Goal: Task Accomplishment & Management: Complete application form

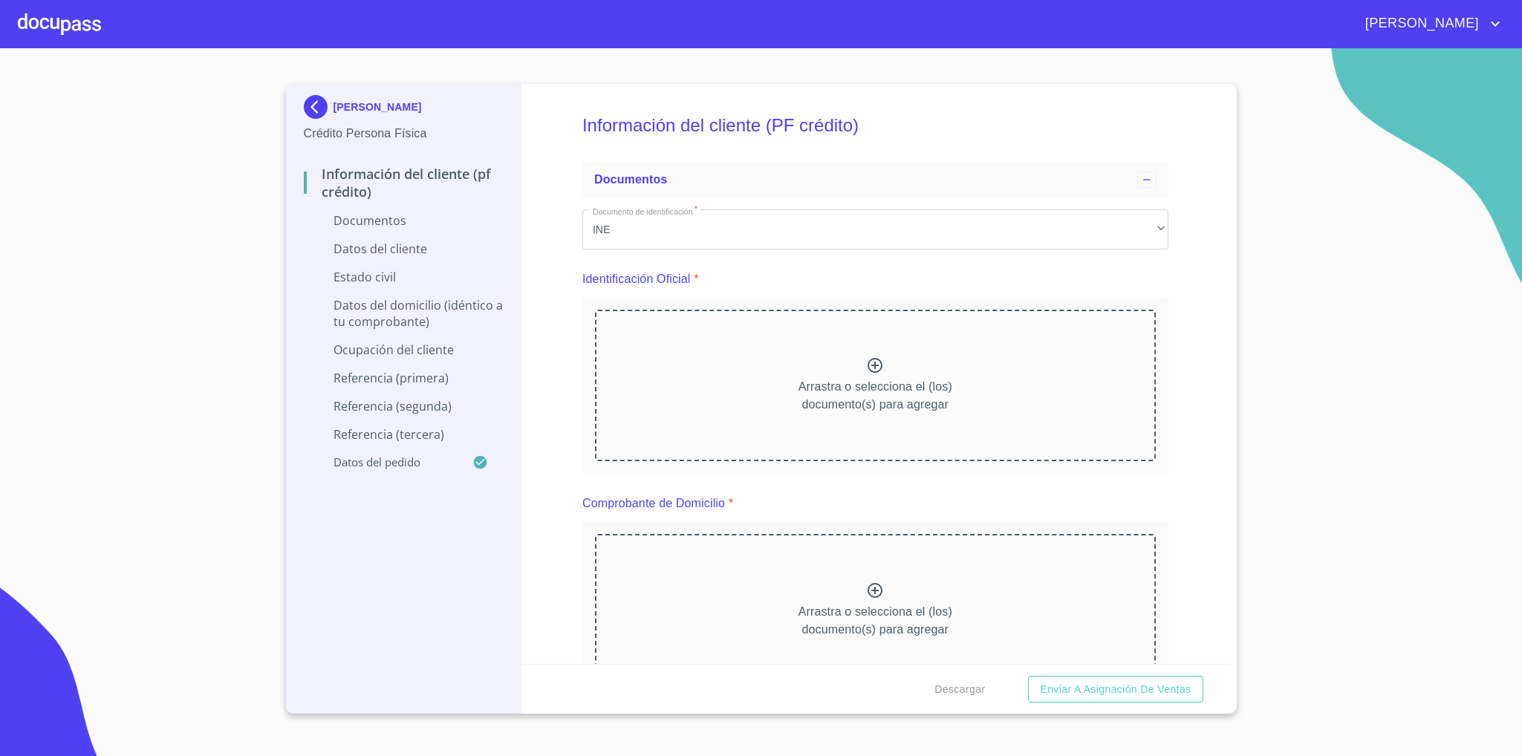
scroll to position [4965, 0]
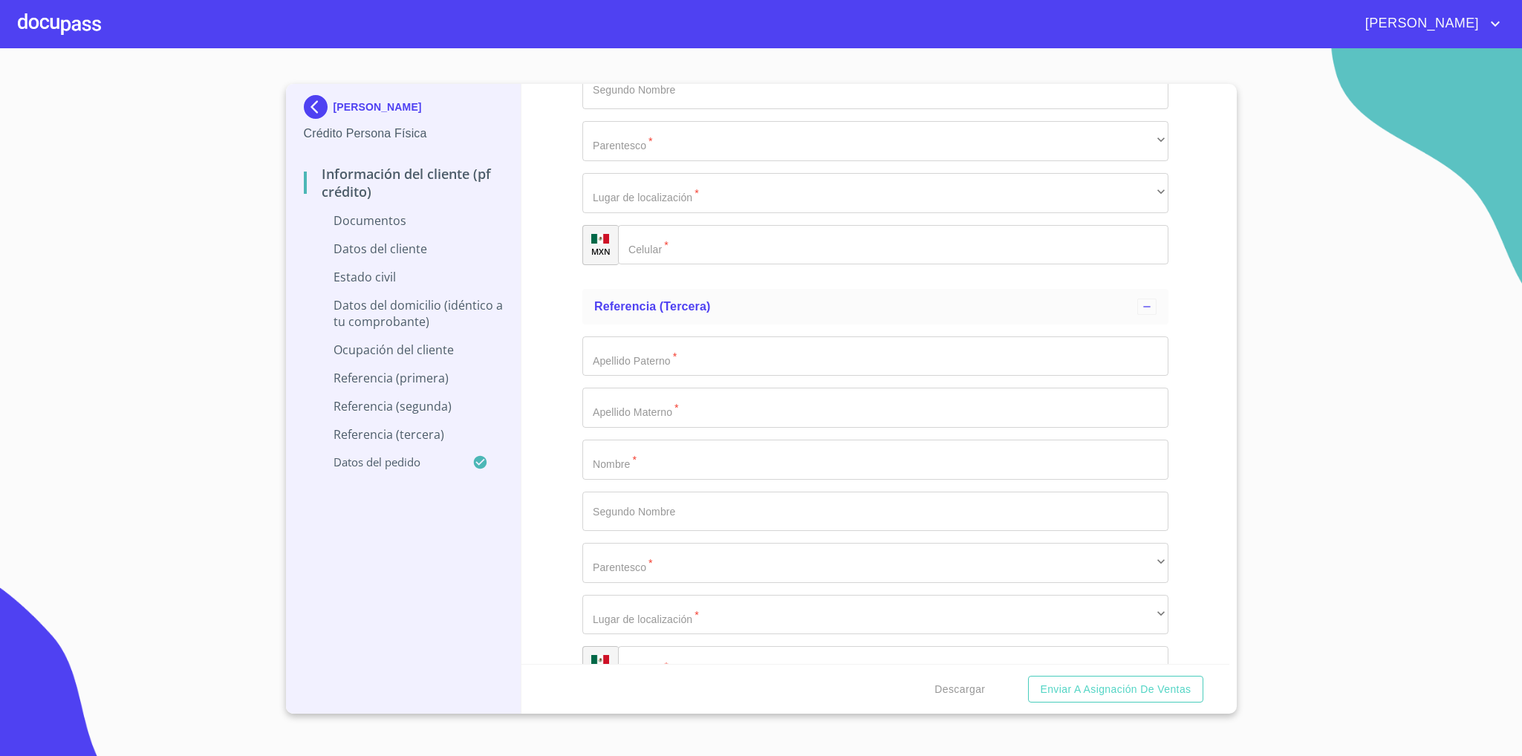
click at [310, 105] on img at bounding box center [319, 107] width 30 height 24
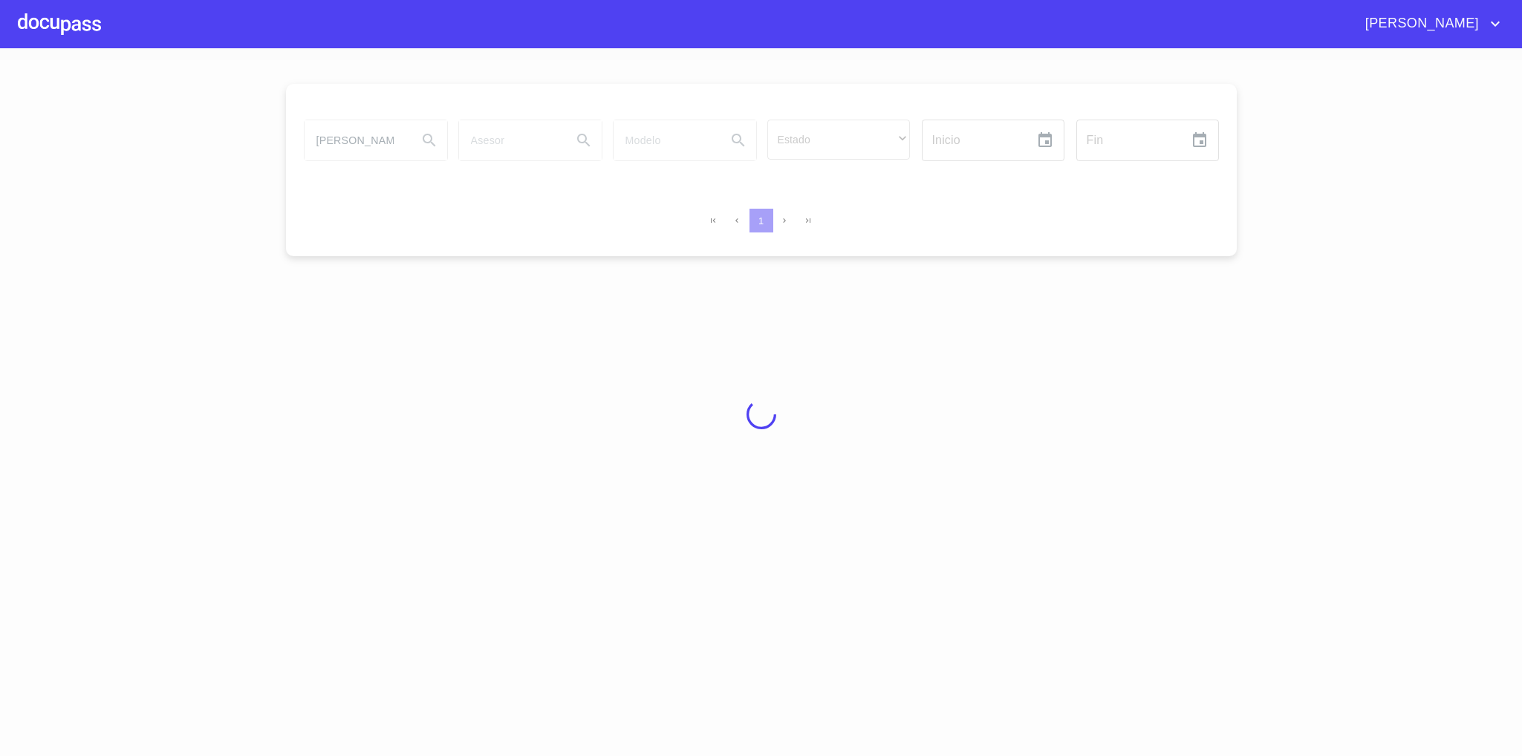
click at [363, 149] on div at bounding box center [761, 414] width 1522 height 708
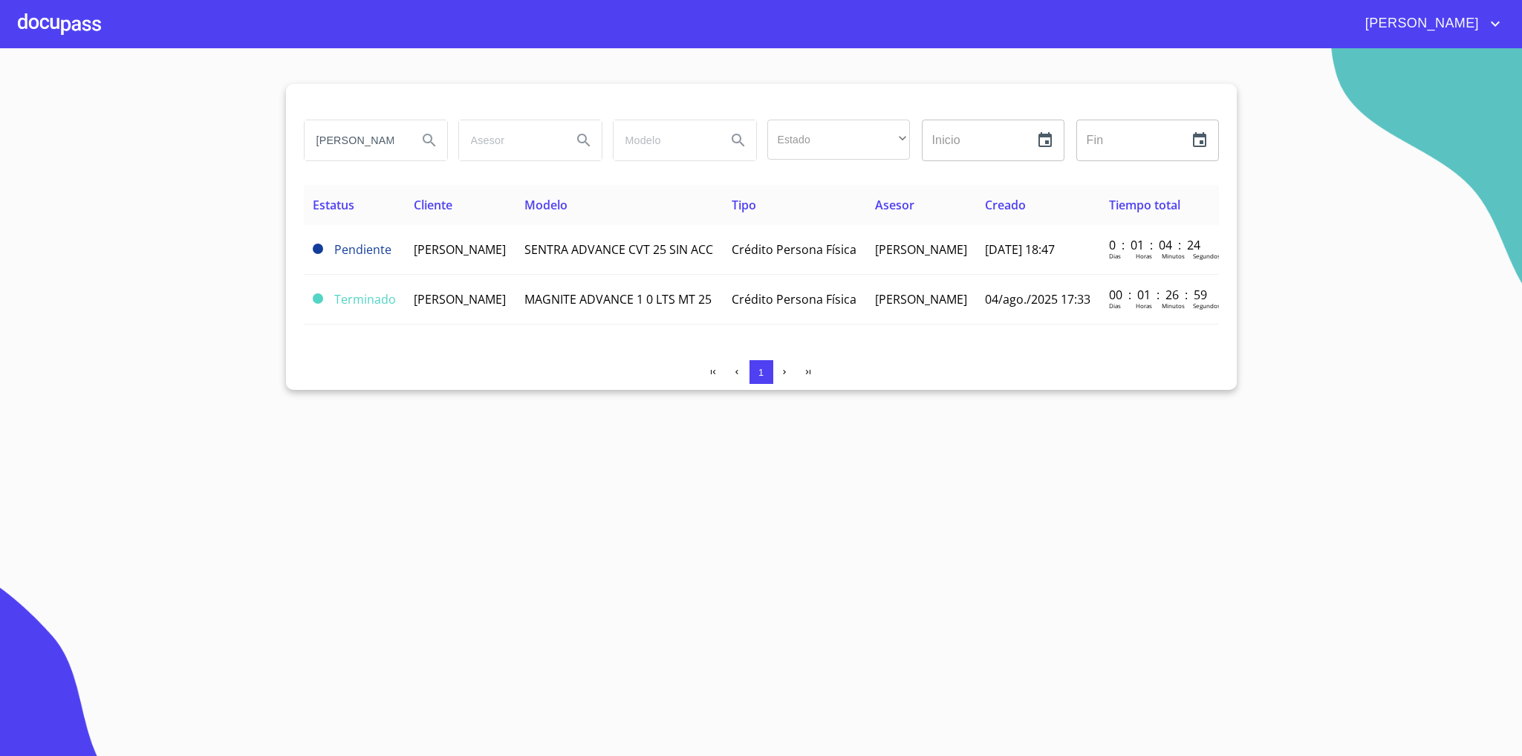
click at [357, 146] on input "[PERSON_NAME]" at bounding box center [355, 140] width 101 height 40
type input "blanca"
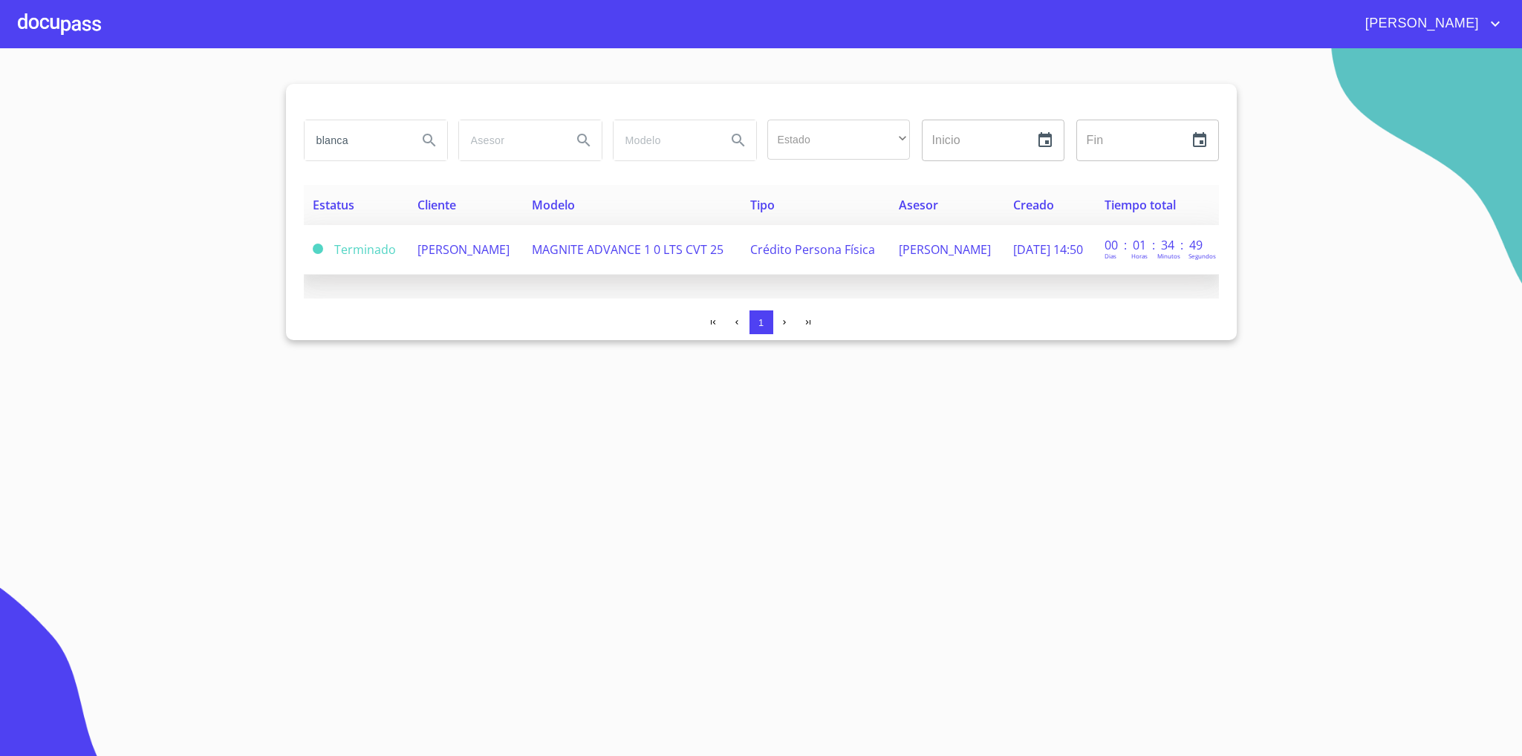
click at [502, 258] on span "[PERSON_NAME]" at bounding box center [463, 249] width 92 height 16
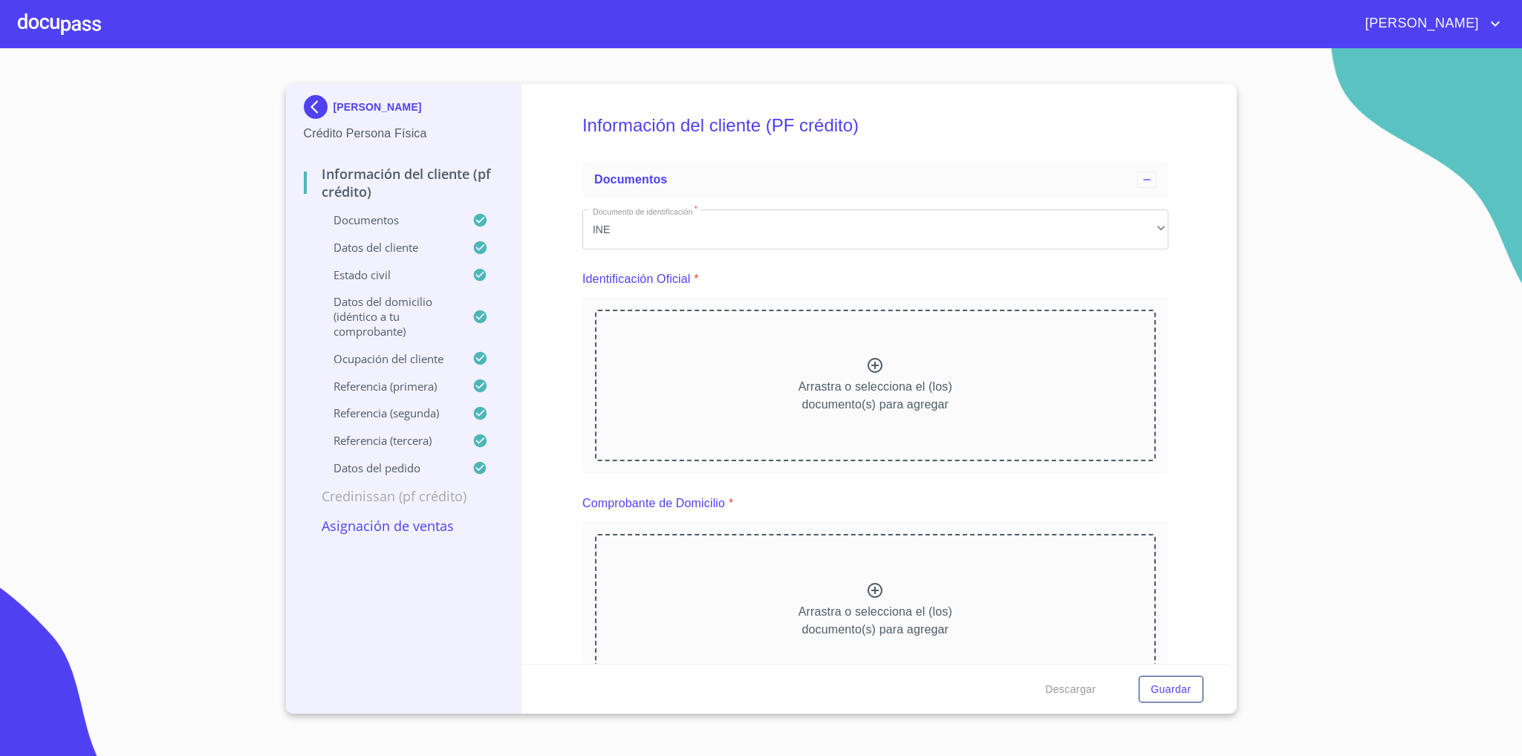
click at [388, 535] on p "Asignación de Ventas" at bounding box center [404, 526] width 200 height 18
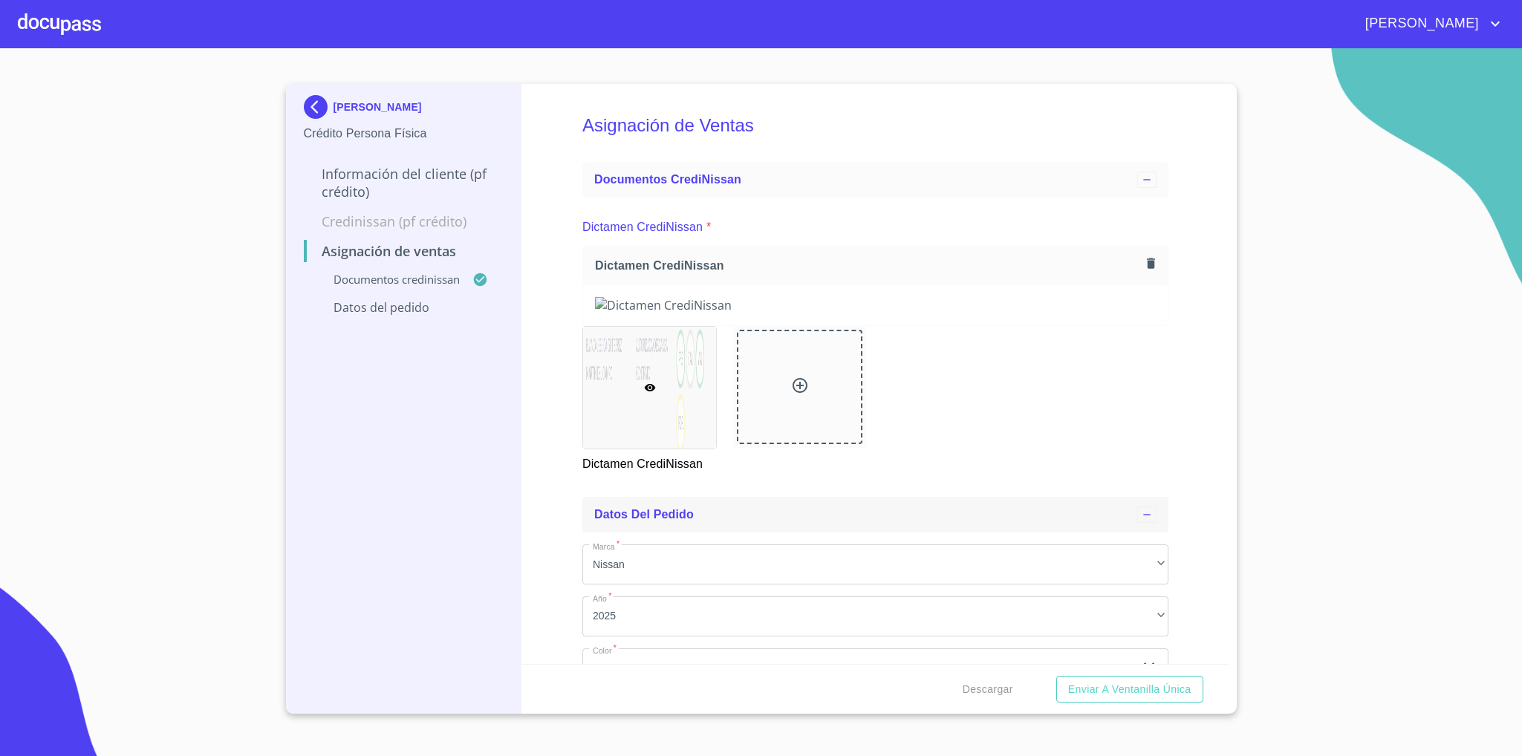
scroll to position [208, 0]
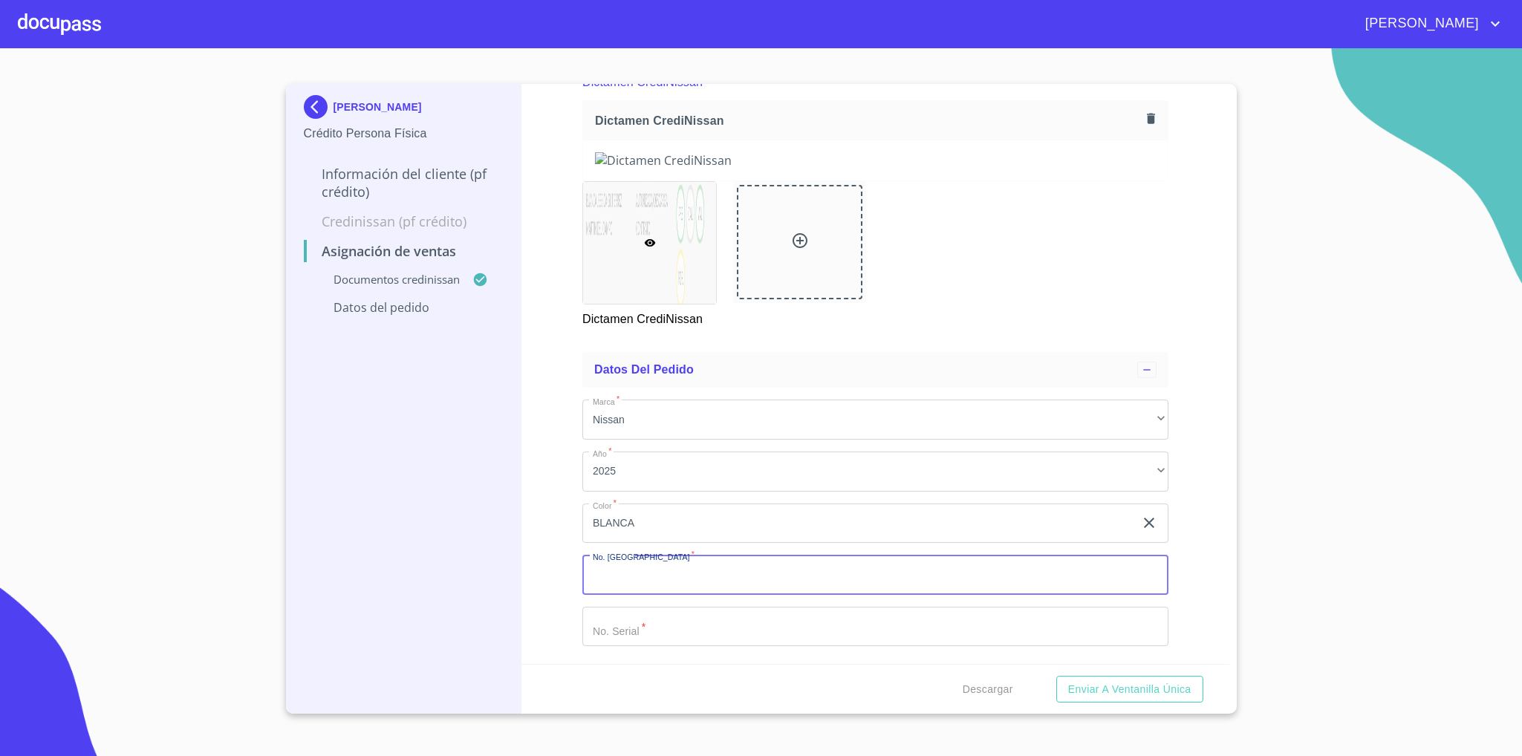
click at [691, 580] on input "Marca   *" at bounding box center [875, 575] width 586 height 40
click at [660, 627] on input "Marca   *" at bounding box center [875, 627] width 586 height 40
click at [1124, 685] on span "Enviar a Ventanilla única" at bounding box center [1129, 689] width 123 height 19
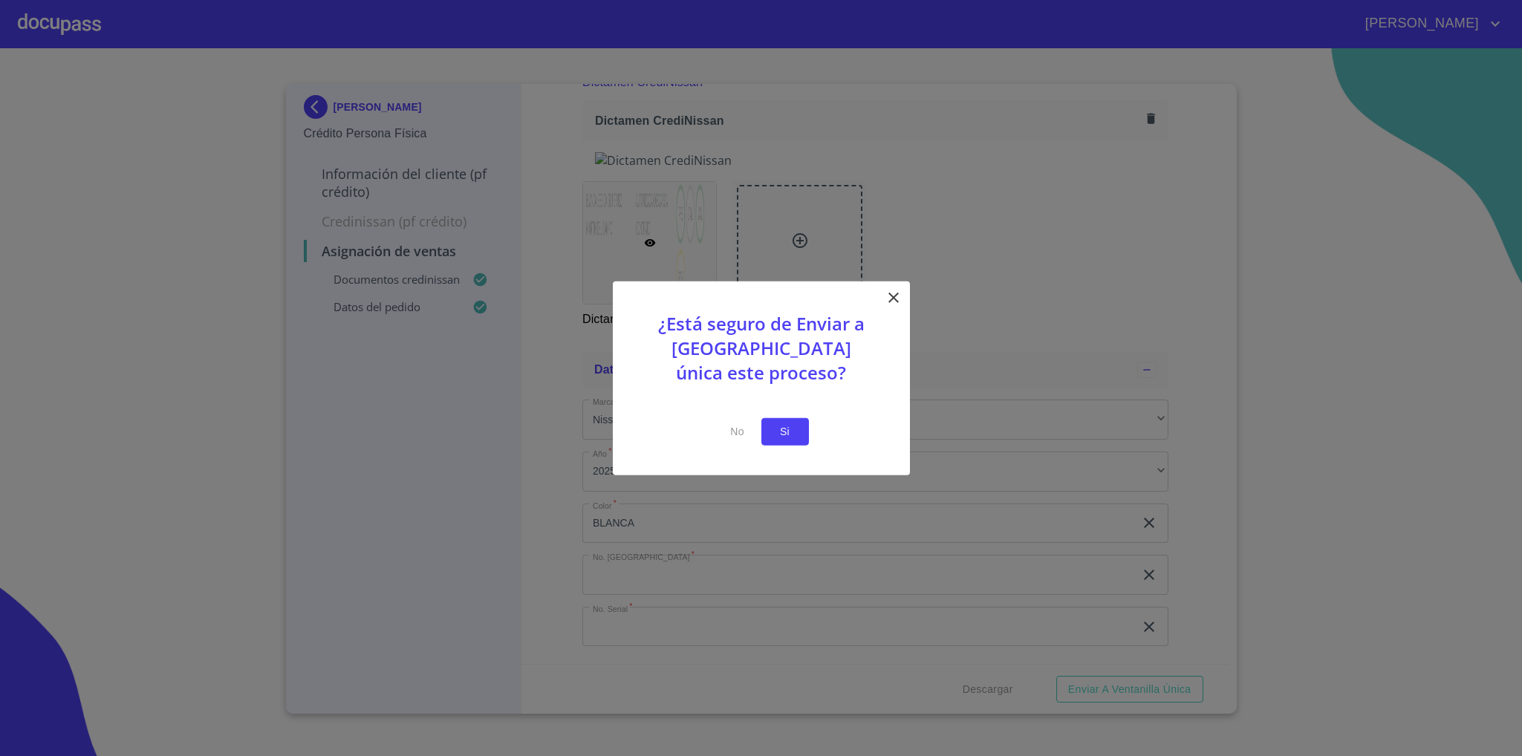
click at [778, 435] on span "Si" at bounding box center [785, 432] width 24 height 19
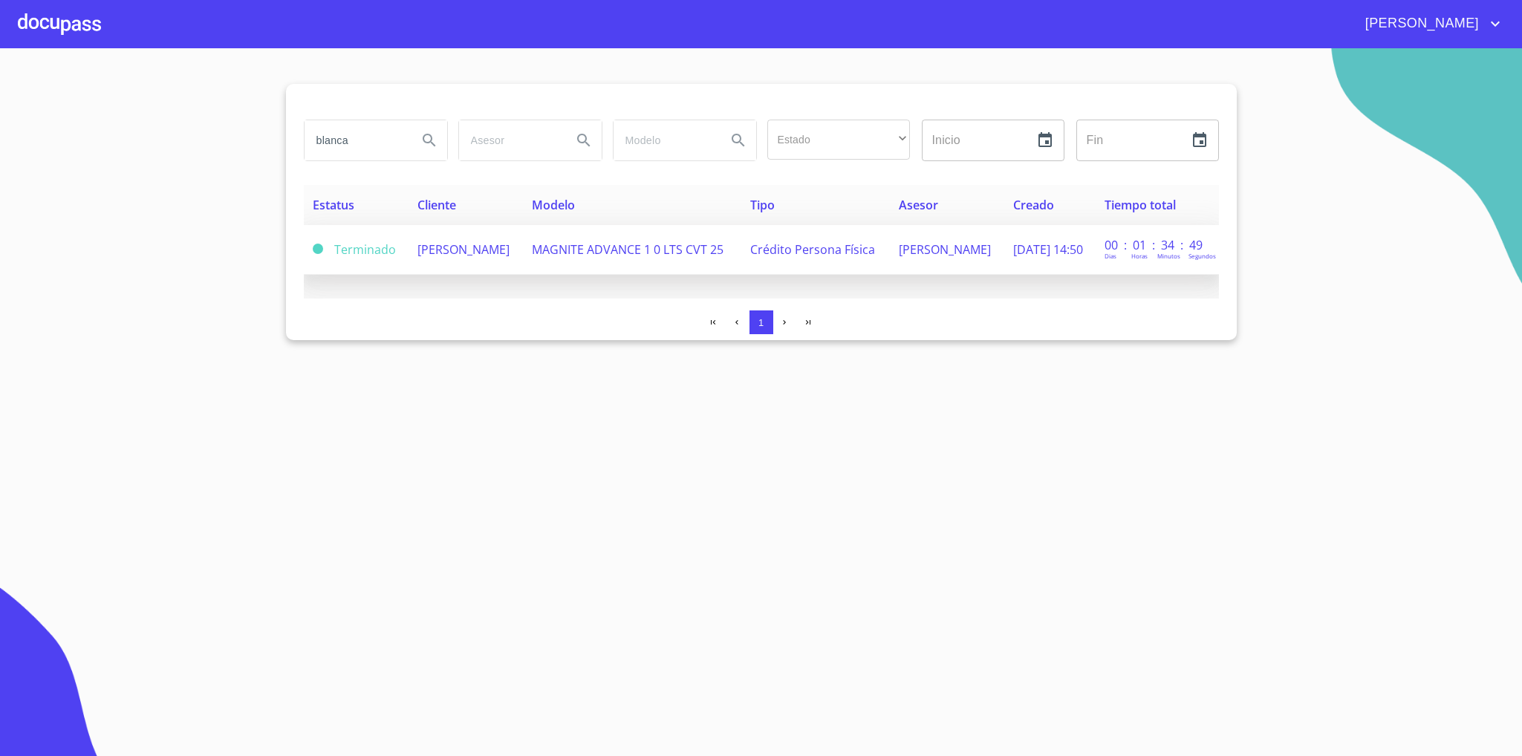
click at [462, 254] on span "[PERSON_NAME]" at bounding box center [463, 249] width 92 height 16
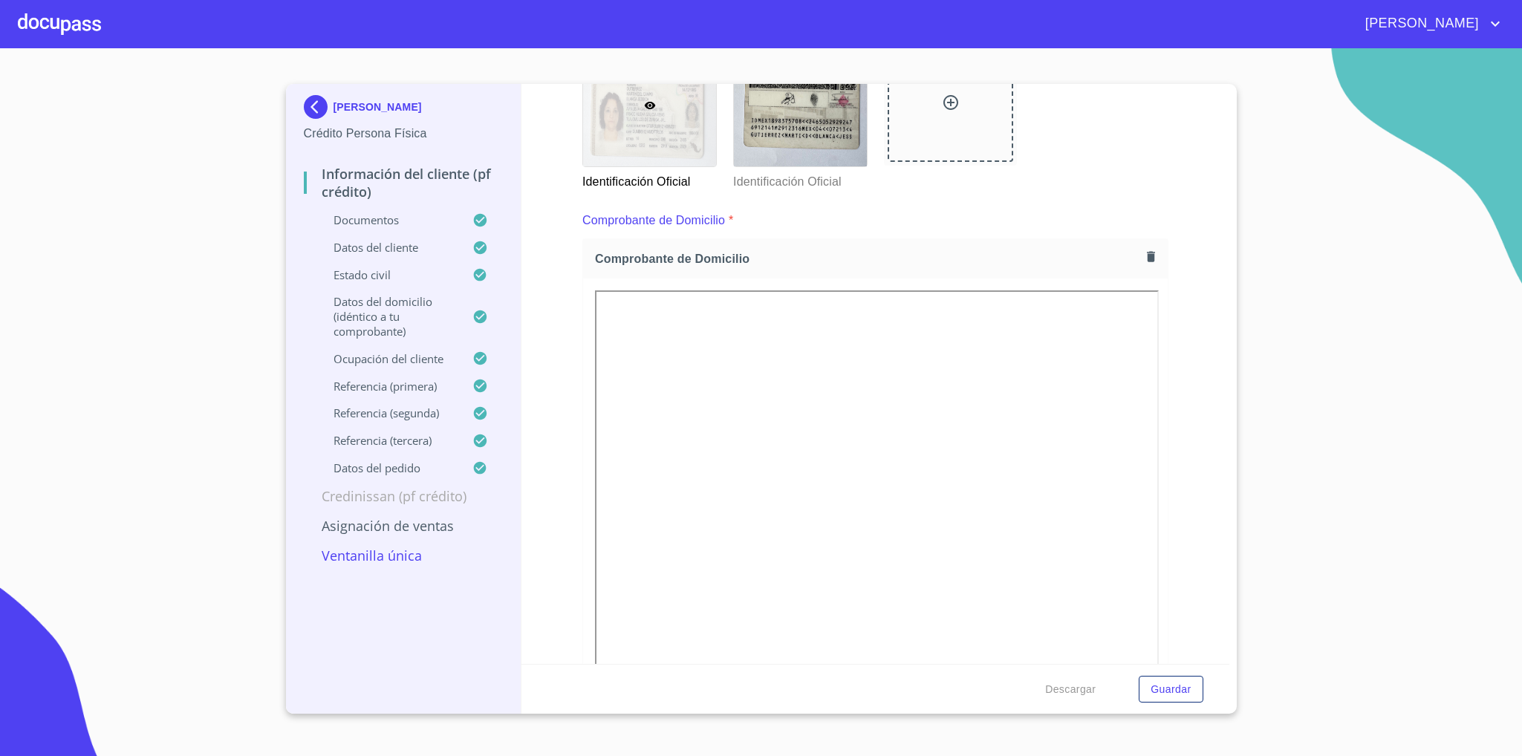
scroll to position [1448, 0]
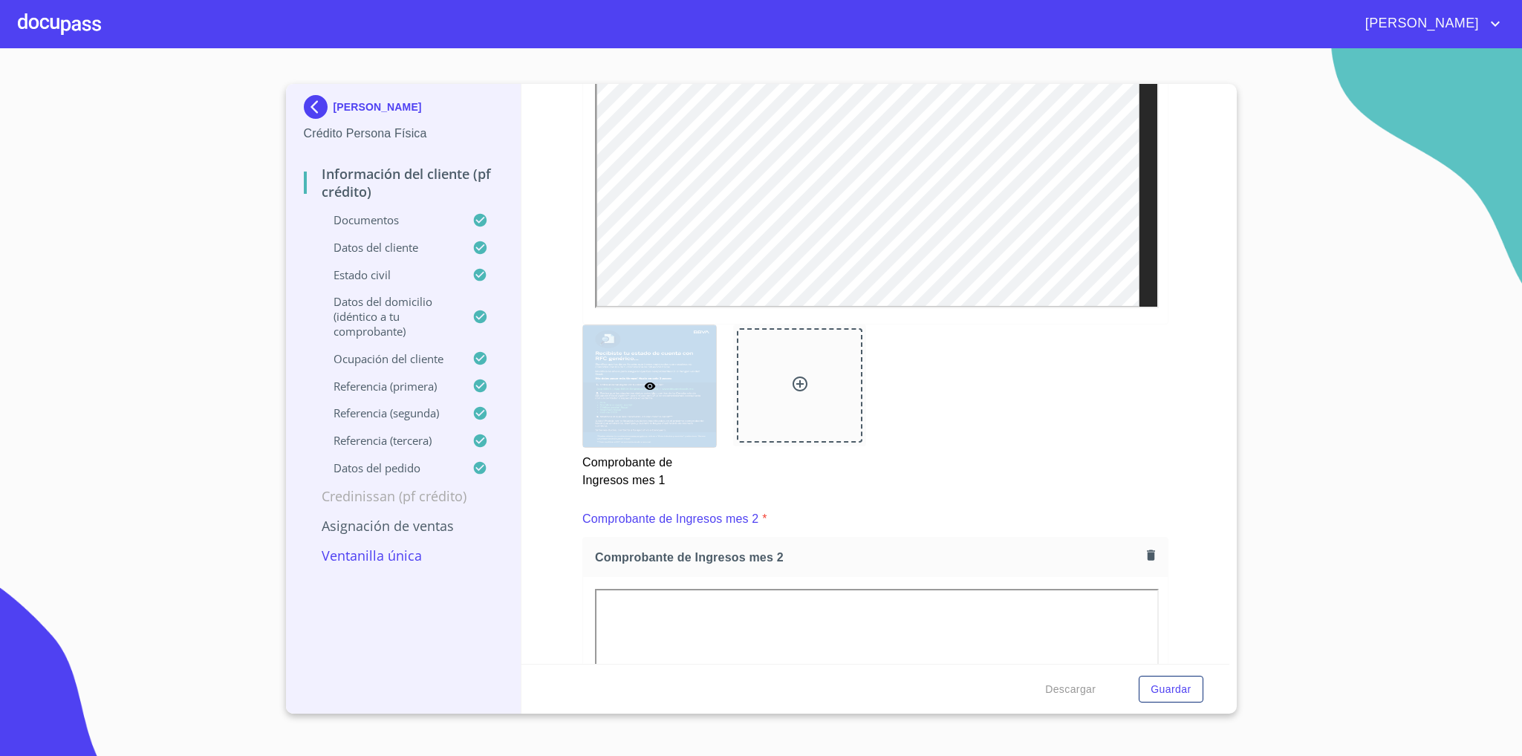
click at [386, 565] on p "Ventanilla única" at bounding box center [404, 556] width 200 height 18
click at [382, 562] on p "Ventanilla única" at bounding box center [404, 556] width 200 height 18
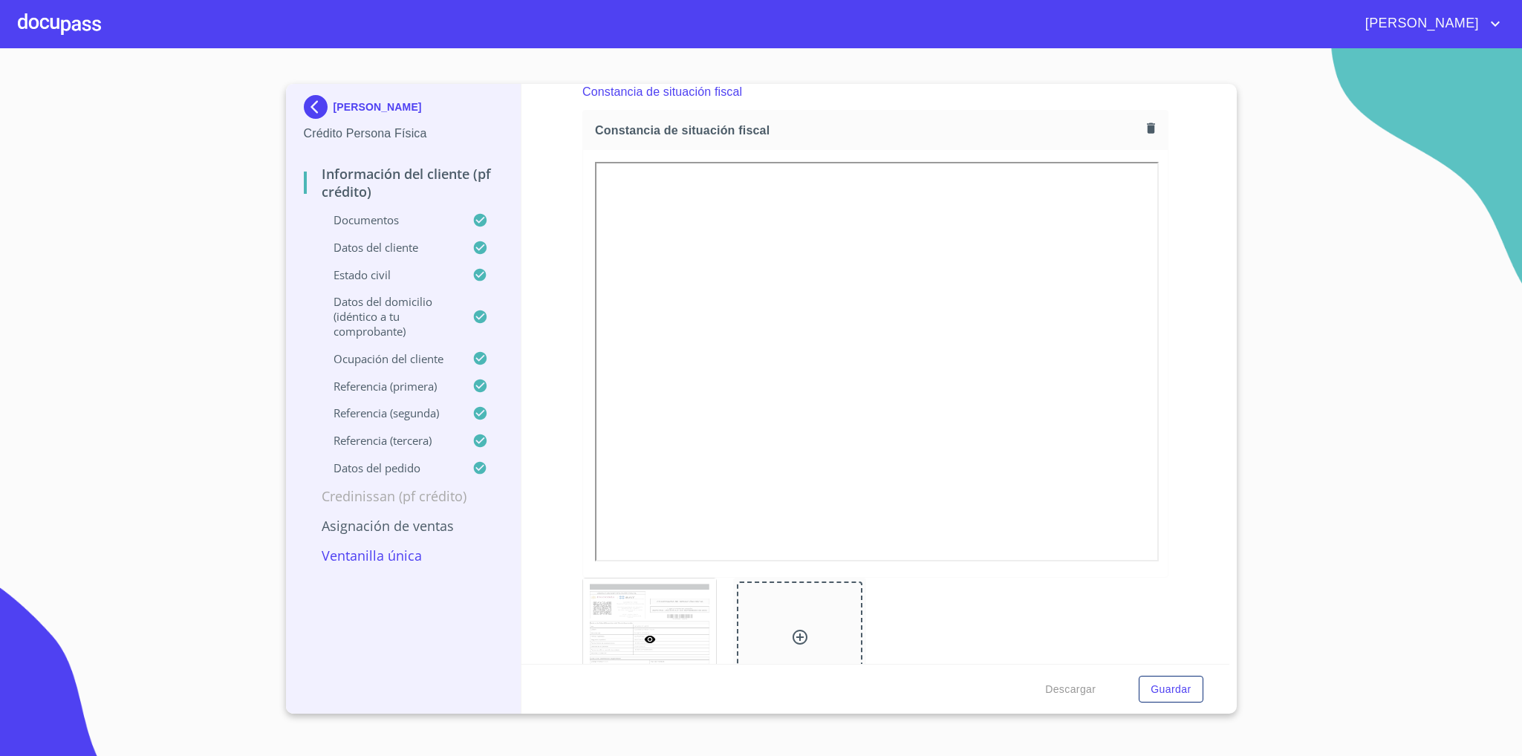
scroll to position [4568, 0]
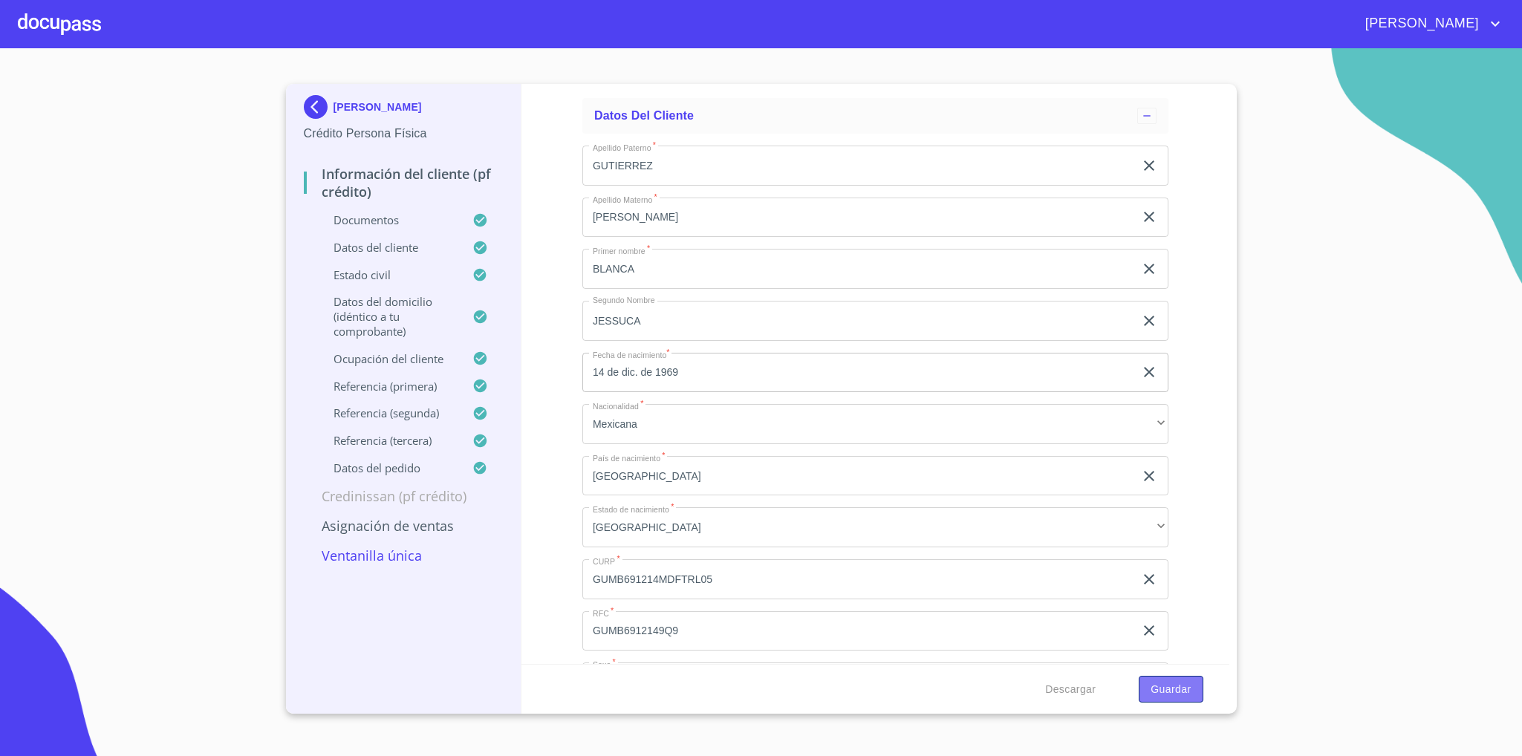
click at [1175, 683] on span "Guardar" at bounding box center [1171, 689] width 40 height 19
